Goal: Obtain resource: Download file/media

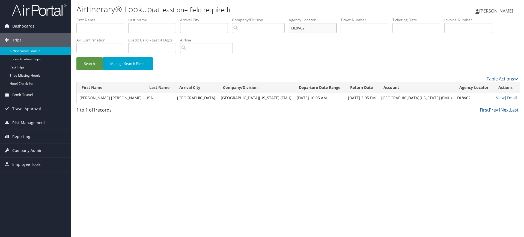
click at [317, 32] on input "DL8V62" at bounding box center [313, 28] width 48 height 10
paste input "L86S"
click at [94, 68] on button "Search" at bounding box center [89, 63] width 26 height 13
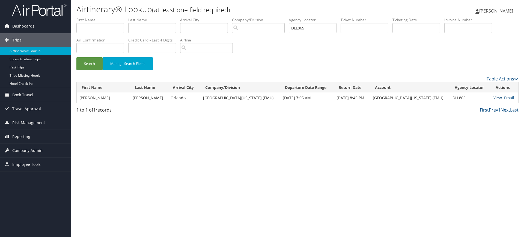
click at [495, 98] on link "View" at bounding box center [498, 97] width 8 height 5
click at [311, 30] on input "DLL86S" at bounding box center [313, 28] width 48 height 10
click at [322, 32] on input "DLL86S" at bounding box center [313, 28] width 48 height 10
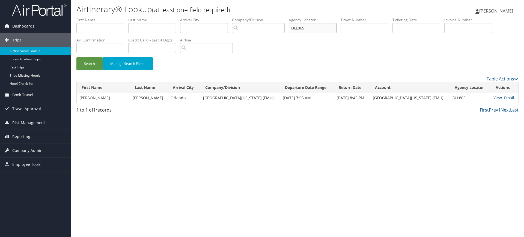
paste input "6C3"
type input "DLL6C3"
click at [90, 63] on button "Search" at bounding box center [89, 63] width 26 height 13
click at [494, 98] on link "View" at bounding box center [498, 97] width 8 height 5
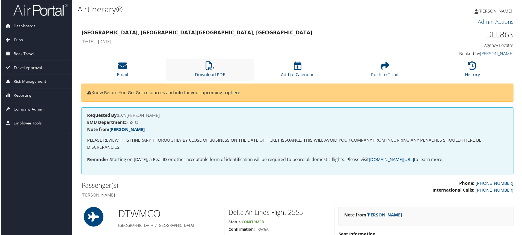
click at [215, 63] on li "Download PDF" at bounding box center [210, 70] width 88 height 22
click at [213, 66] on icon at bounding box center [209, 66] width 9 height 9
